Goal: Task Accomplishment & Management: Use online tool/utility

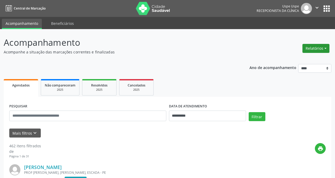
click at [309, 50] on button "Relatórios" at bounding box center [316, 48] width 27 height 9
click at [302, 59] on link "Agendamentos" at bounding box center [300, 59] width 57 height 7
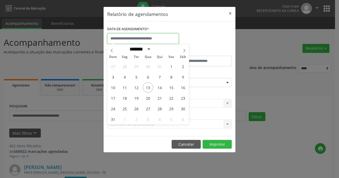
click at [157, 37] on input "text" at bounding box center [143, 38] width 72 height 11
click at [159, 89] on span "14" at bounding box center [159, 87] width 10 height 10
type input "**********"
click at [159, 89] on span "14" at bounding box center [159, 87] width 10 height 10
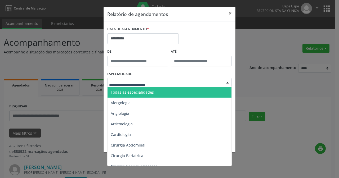
click at [140, 90] on span "Todas as especialidades" at bounding box center [132, 92] width 43 height 5
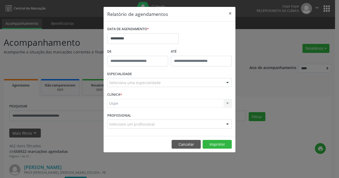
click at [140, 104] on div "Uspe Uspe Nenhum resultado encontrado para: " " Não há nenhuma opção para ser e…" at bounding box center [169, 103] width 125 height 9
click at [151, 86] on div "Seleciona uma especialidade" at bounding box center [169, 82] width 125 height 9
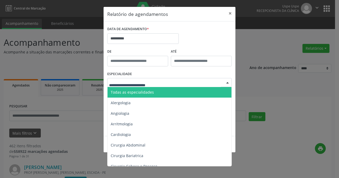
click at [151, 90] on span "Todas as especialidades" at bounding box center [132, 92] width 43 height 5
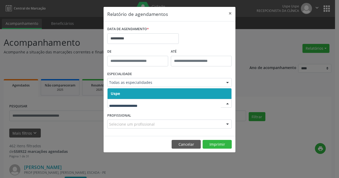
click at [151, 95] on span "Uspe" at bounding box center [170, 94] width 124 height 11
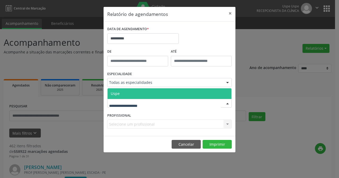
click at [151, 104] on div at bounding box center [169, 103] width 125 height 9
click at [151, 95] on span "Uspe" at bounding box center [170, 94] width 124 height 11
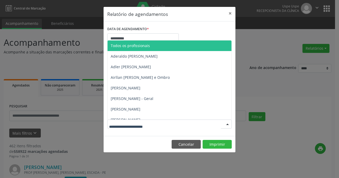
click at [152, 47] on span "Todos os profissionais" at bounding box center [181, 46] width 146 height 11
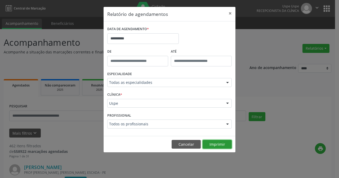
click at [208, 142] on button "Imprimir" at bounding box center [217, 144] width 29 height 9
